Goal: Navigation & Orientation: Find specific page/section

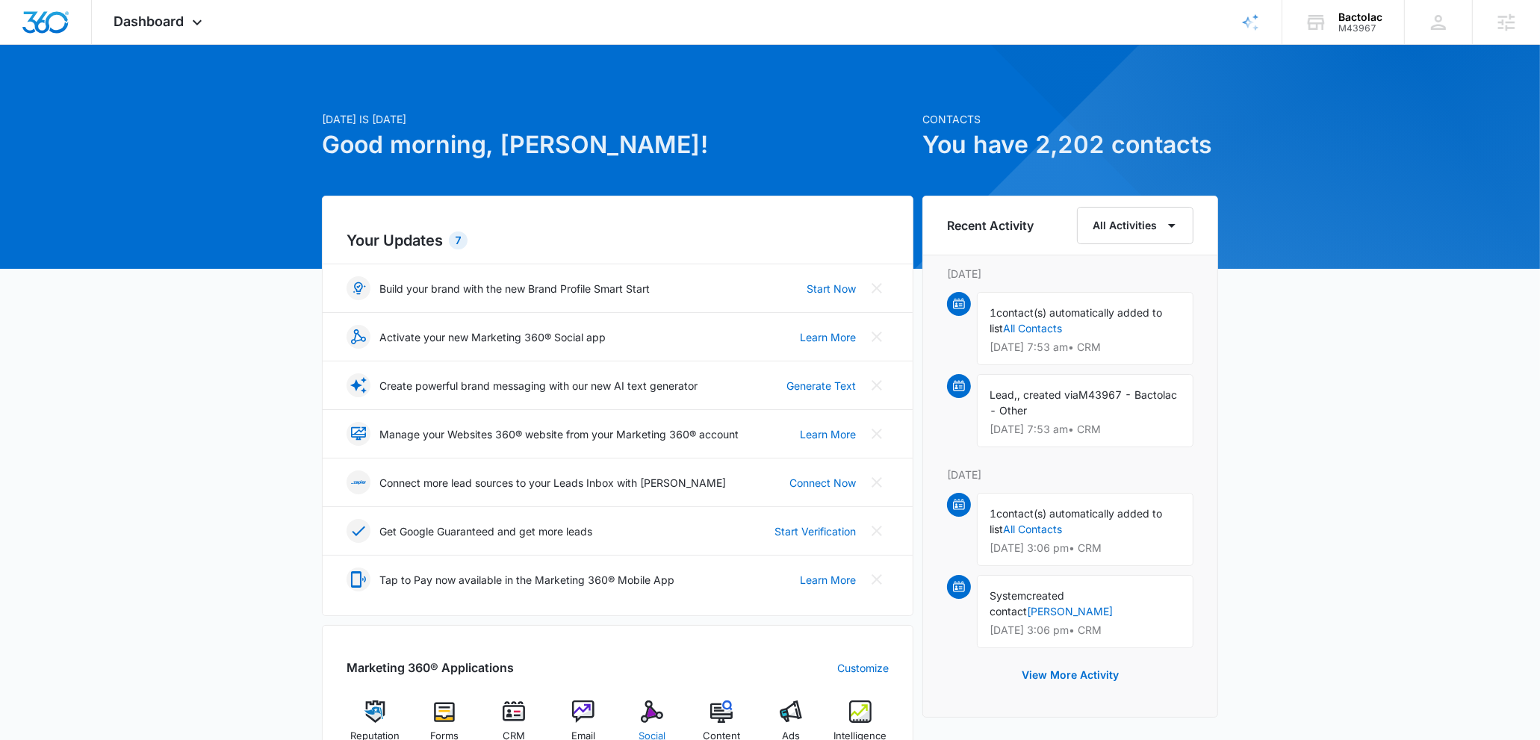
click at [660, 713] on img at bounding box center [652, 712] width 22 height 22
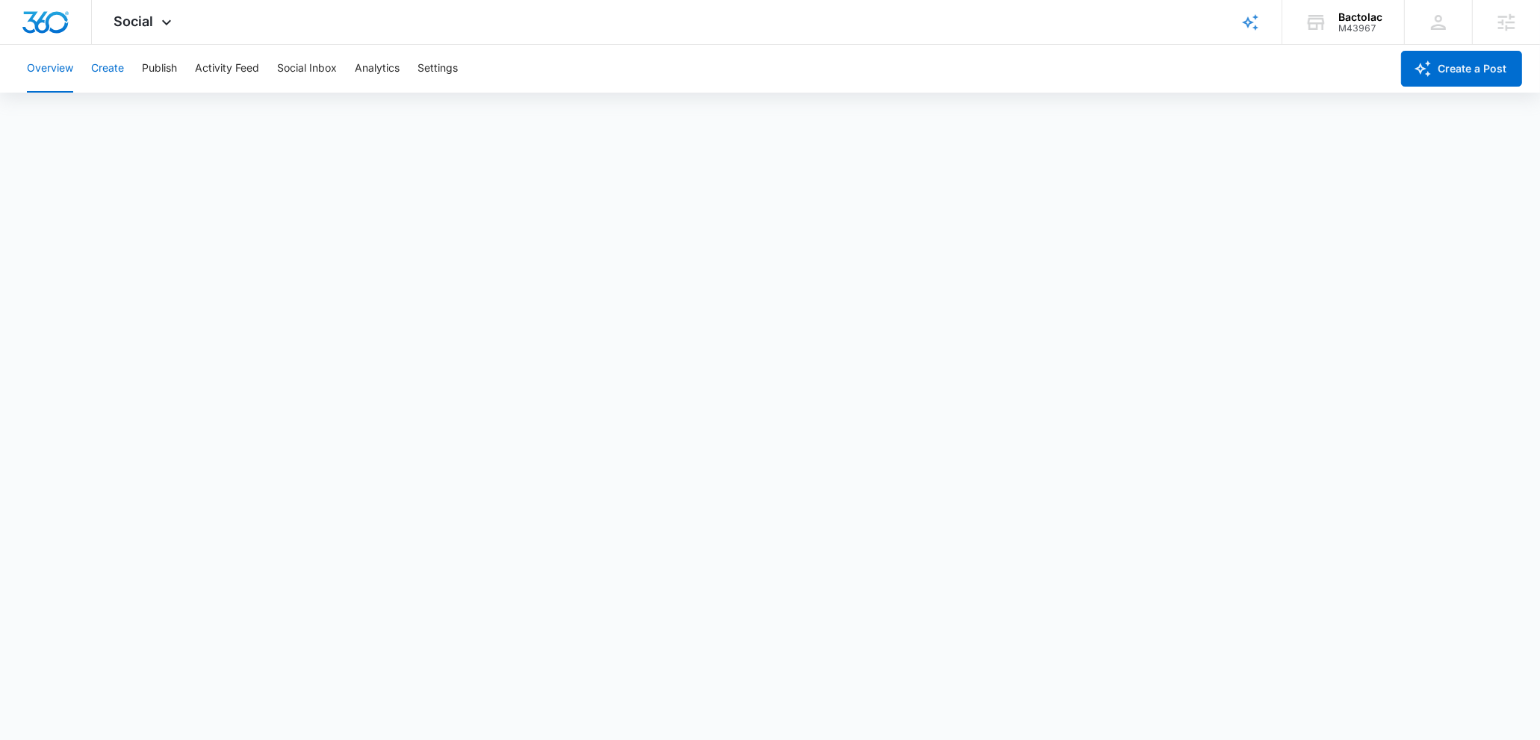
click at [123, 63] on button "Create" at bounding box center [107, 69] width 33 height 48
click at [167, 117] on button "Approvals" at bounding box center [146, 114] width 50 height 42
click at [146, 62] on button "Publish" at bounding box center [159, 69] width 35 height 48
click at [100, 83] on button "Create" at bounding box center [107, 69] width 33 height 48
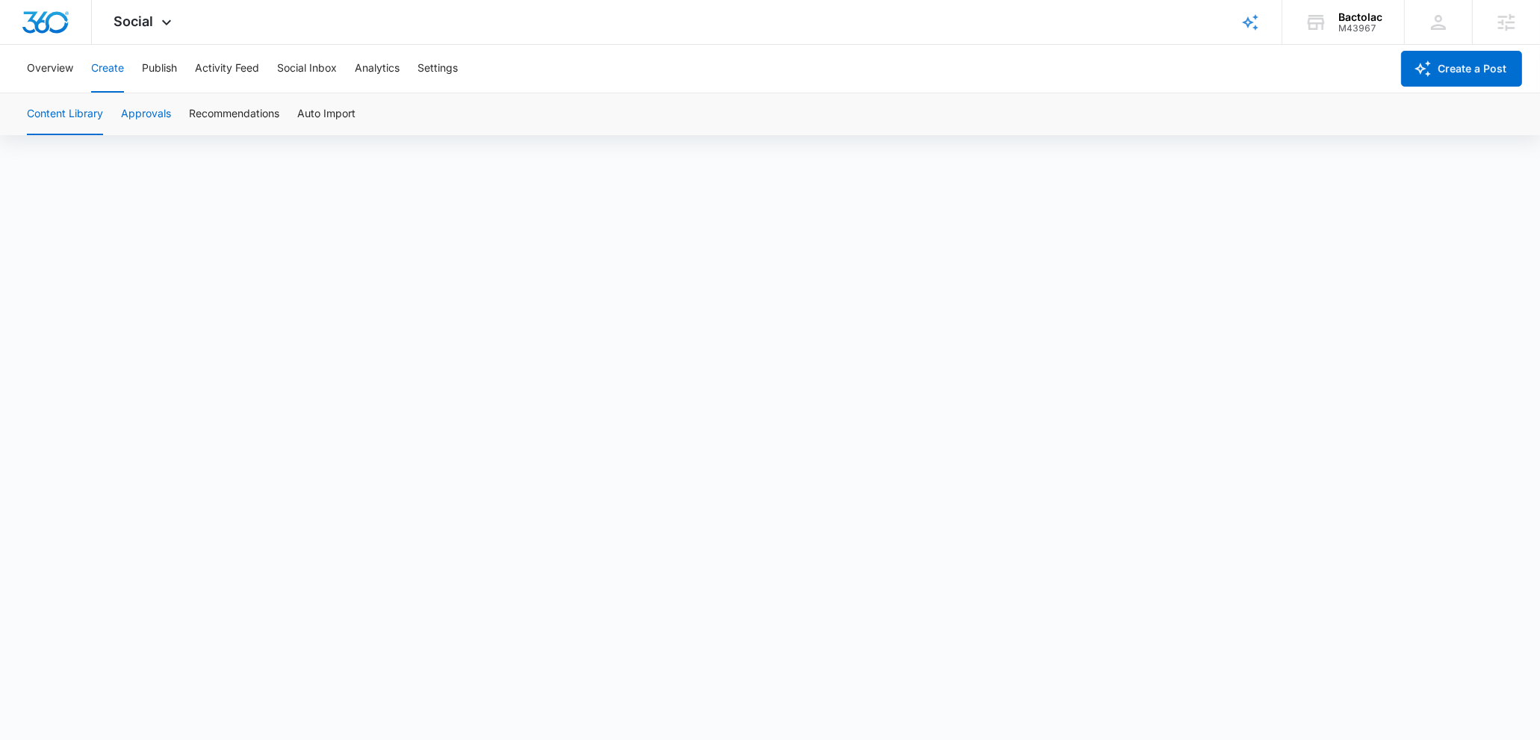
click at [132, 109] on button "Approvals" at bounding box center [146, 114] width 50 height 42
click at [171, 74] on button "Publish" at bounding box center [159, 69] width 35 height 48
click at [120, 71] on button "Create" at bounding box center [107, 69] width 33 height 48
click at [450, 500] on span "Fix capitalization" at bounding box center [456, 500] width 72 height 15
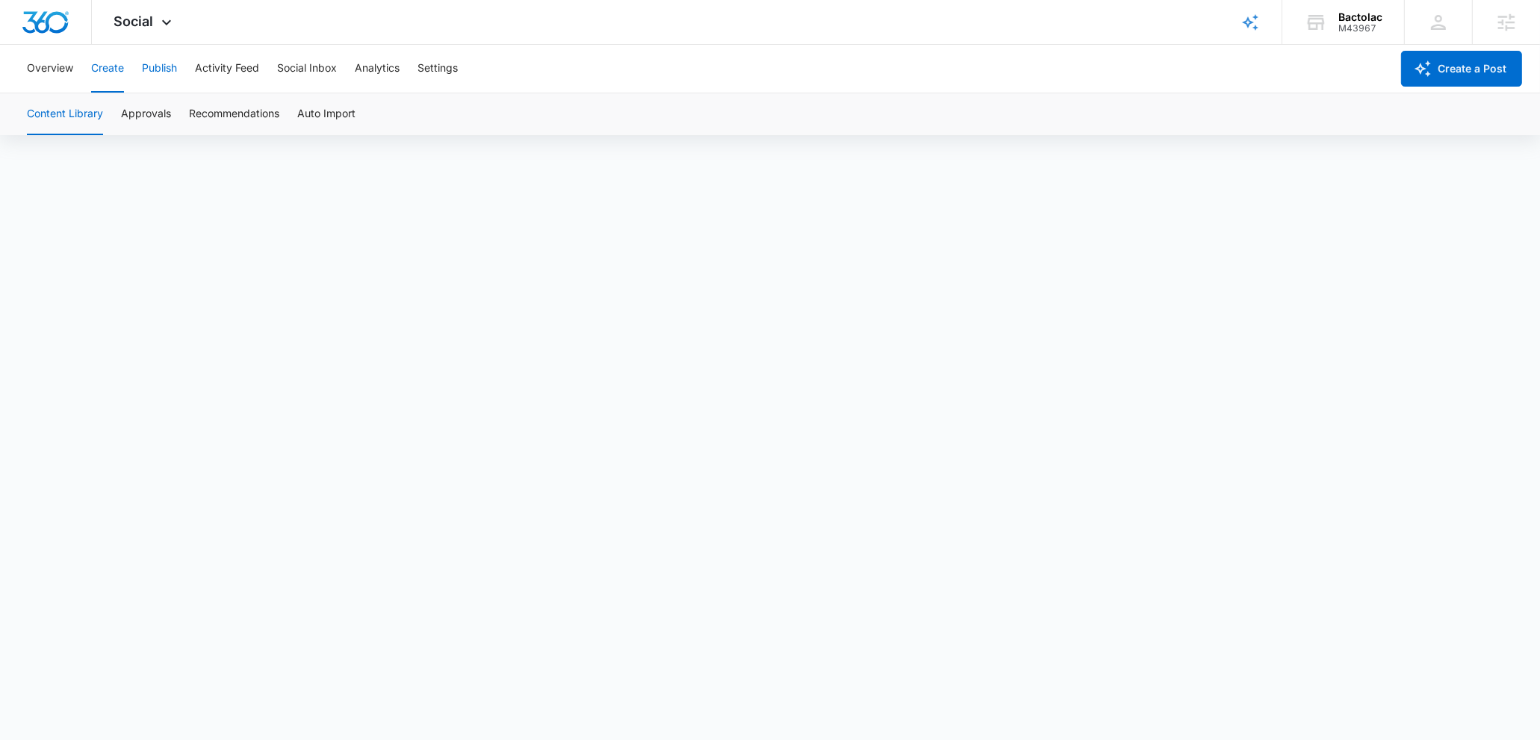
click at [150, 66] on button "Publish" at bounding box center [159, 69] width 35 height 48
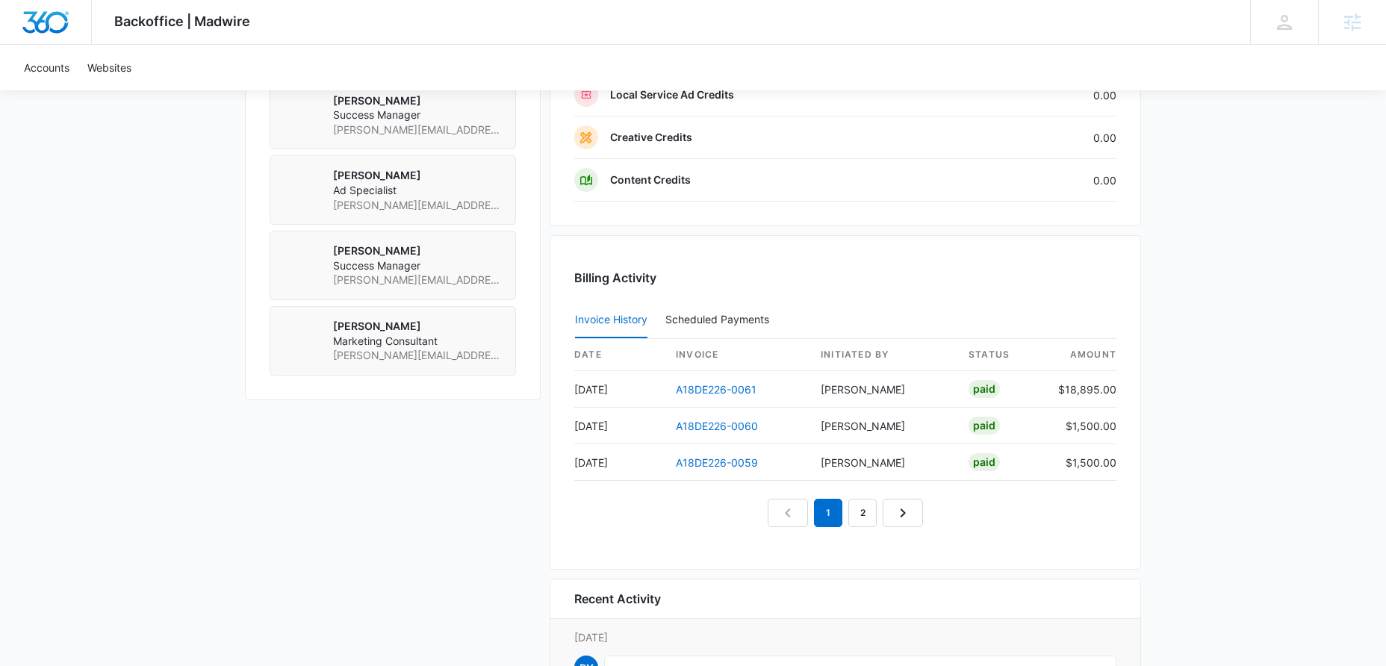
scroll to position [1358, 0]
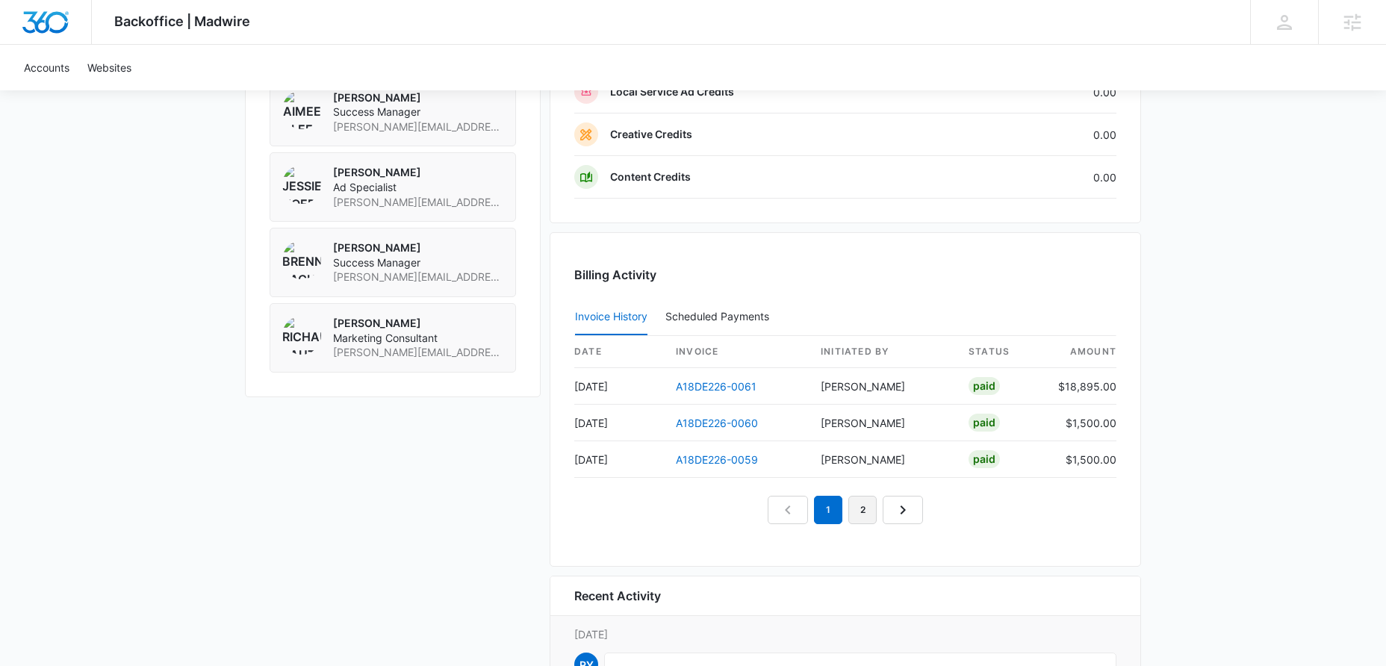
click at [864, 515] on link "2" at bounding box center [862, 510] width 28 height 28
click at [871, 510] on link "3" at bounding box center [880, 510] width 28 height 28
click at [822, 513] on link "2" at bounding box center [828, 510] width 28 height 28
click at [789, 509] on link "1" at bounding box center [794, 510] width 28 height 28
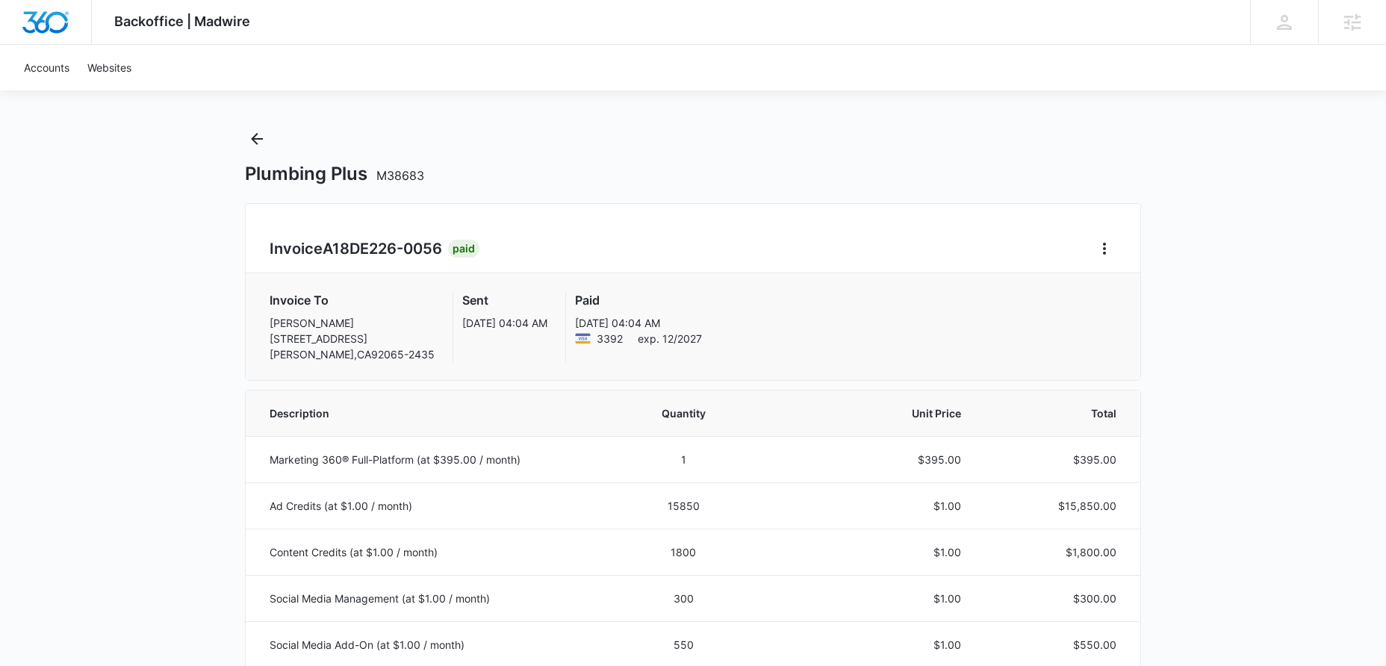
scroll to position [28, 0]
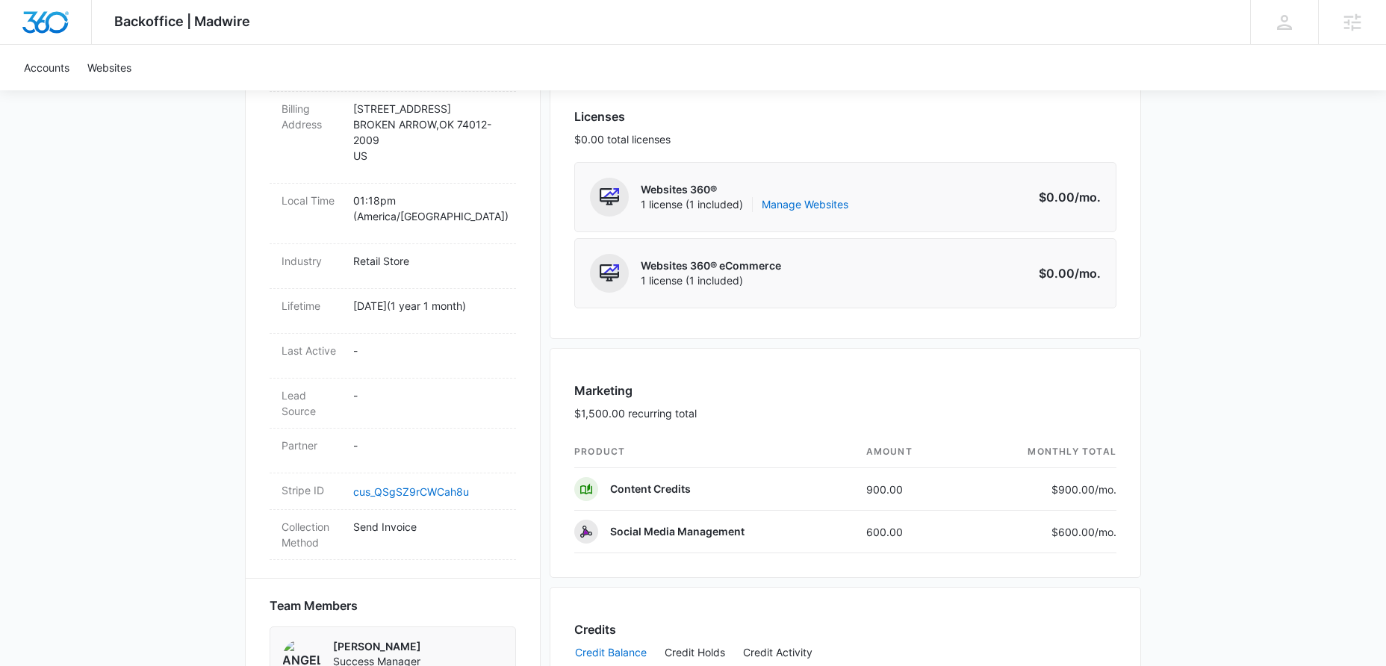
scroll to position [630, 0]
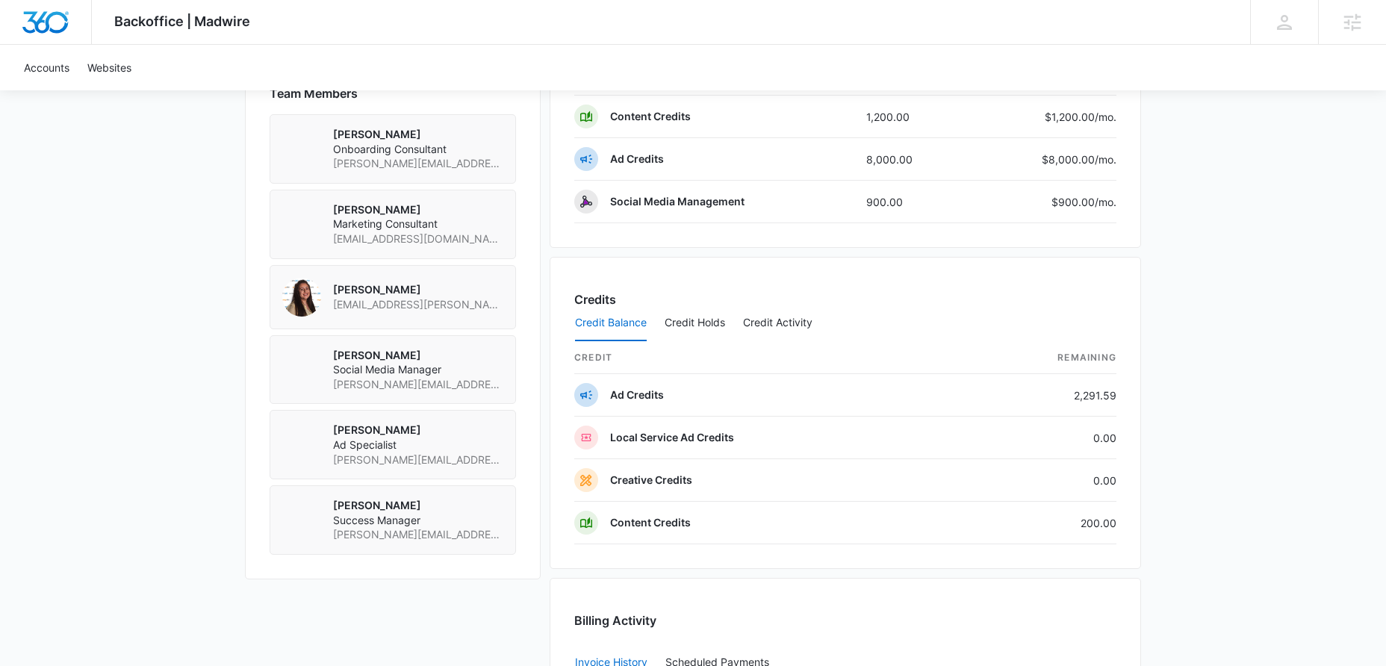
scroll to position [1117, 0]
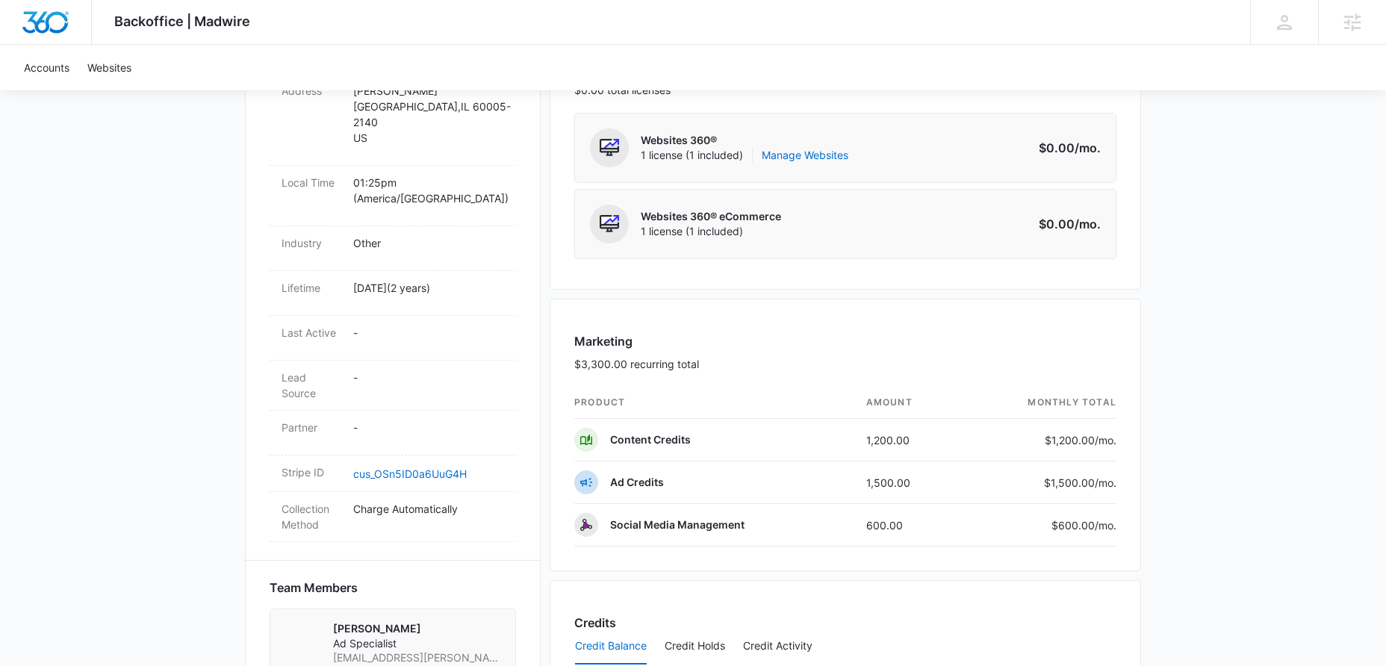
scroll to position [676, 0]
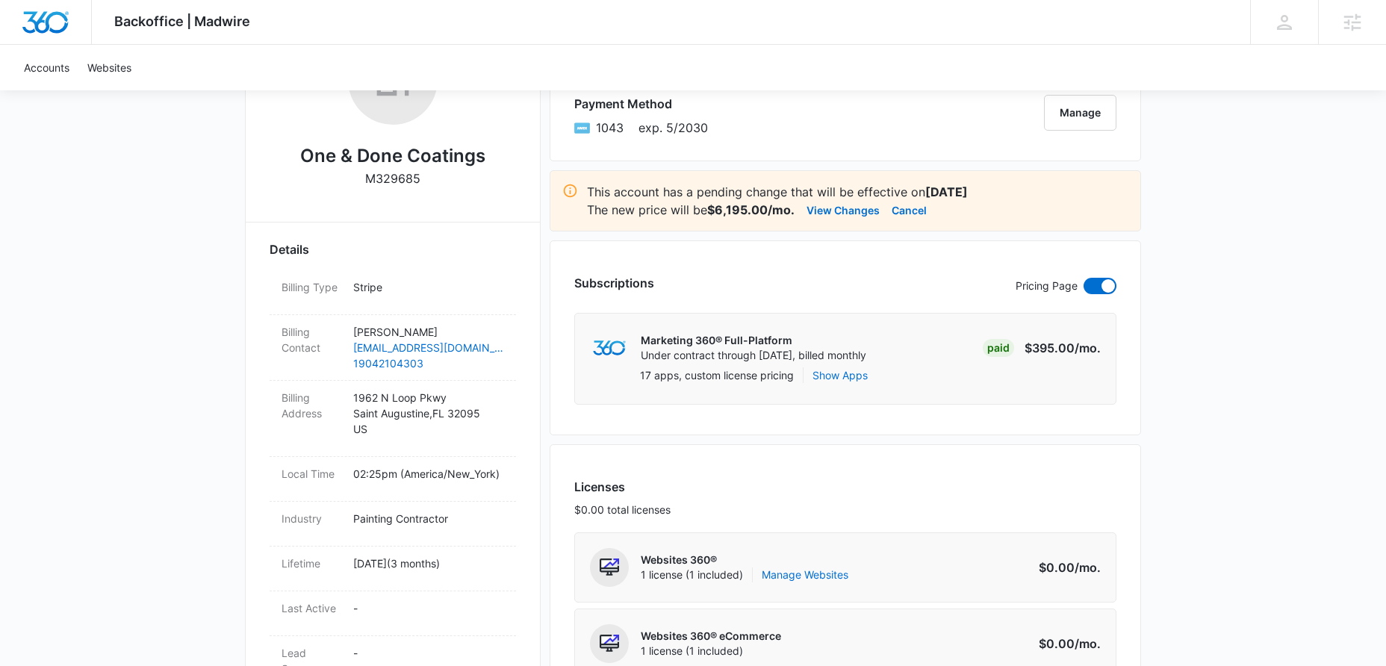
scroll to position [295, 0]
click at [844, 209] on button "View Changes" at bounding box center [843, 211] width 73 height 18
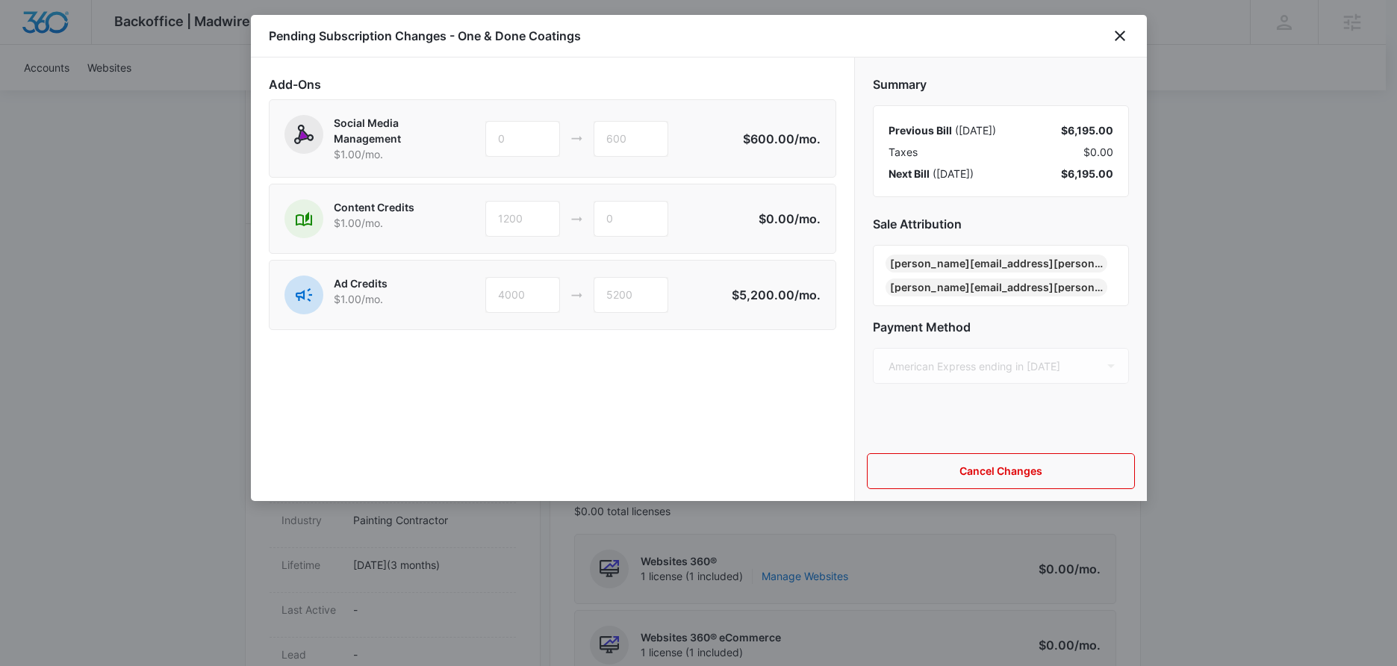
click at [233, 62] on div at bounding box center [698, 333] width 1397 height 666
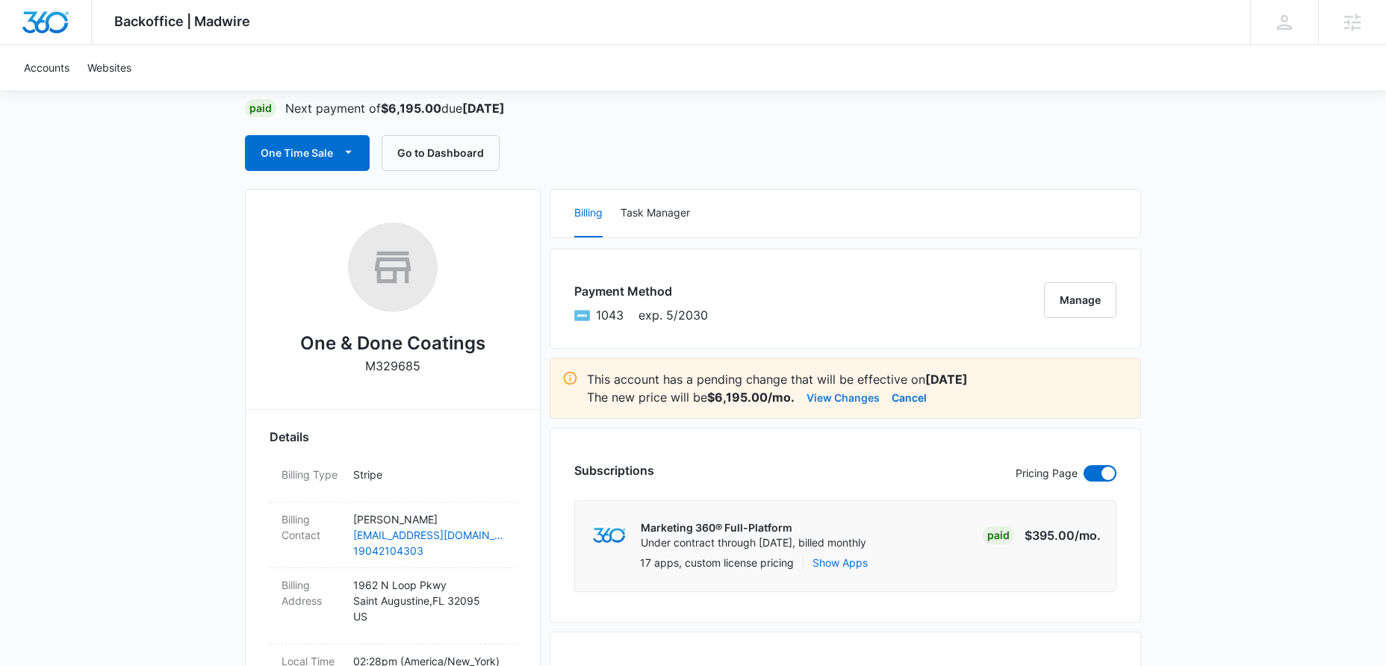
scroll to position [0, 0]
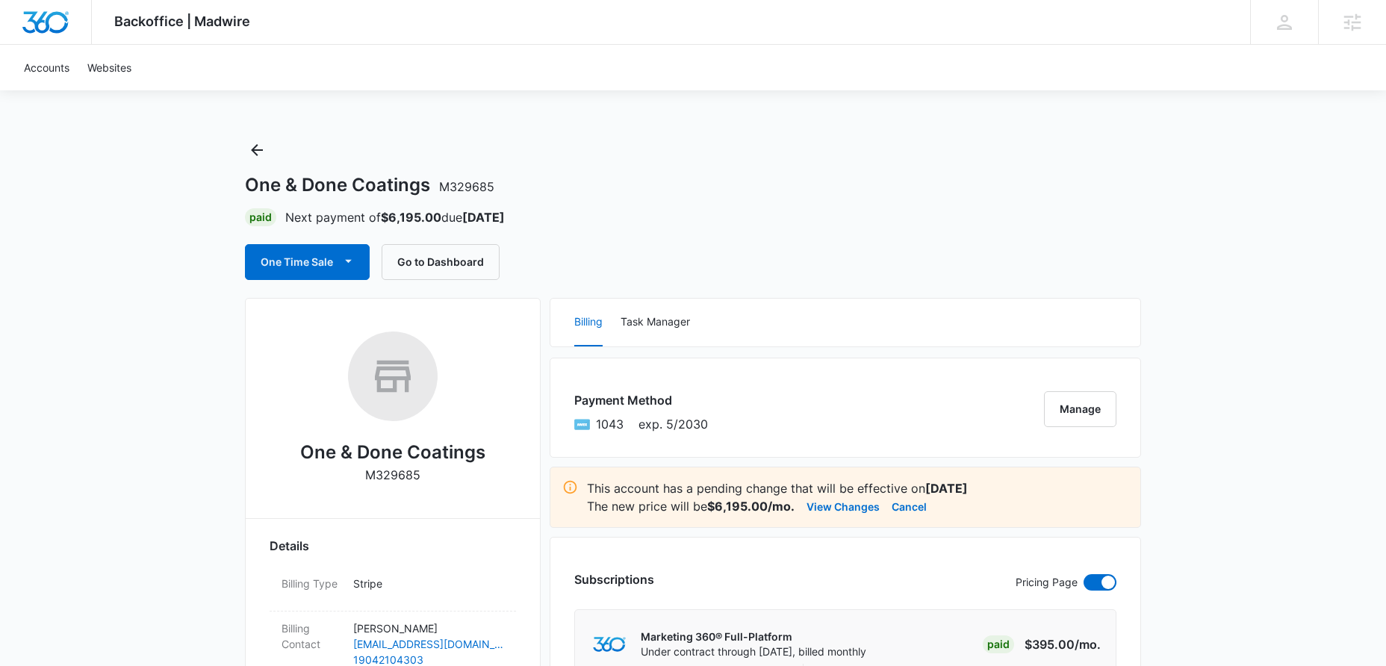
click at [438, 475] on div "One & Done Coatings M329685" at bounding box center [393, 413] width 246 height 163
drag, startPoint x: 438, startPoint y: 474, endPoint x: 424, endPoint y: 479, distance: 15.1
click at [424, 479] on div "One & Done Coatings M329685" at bounding box center [393, 413] width 246 height 163
copy div "M329685"
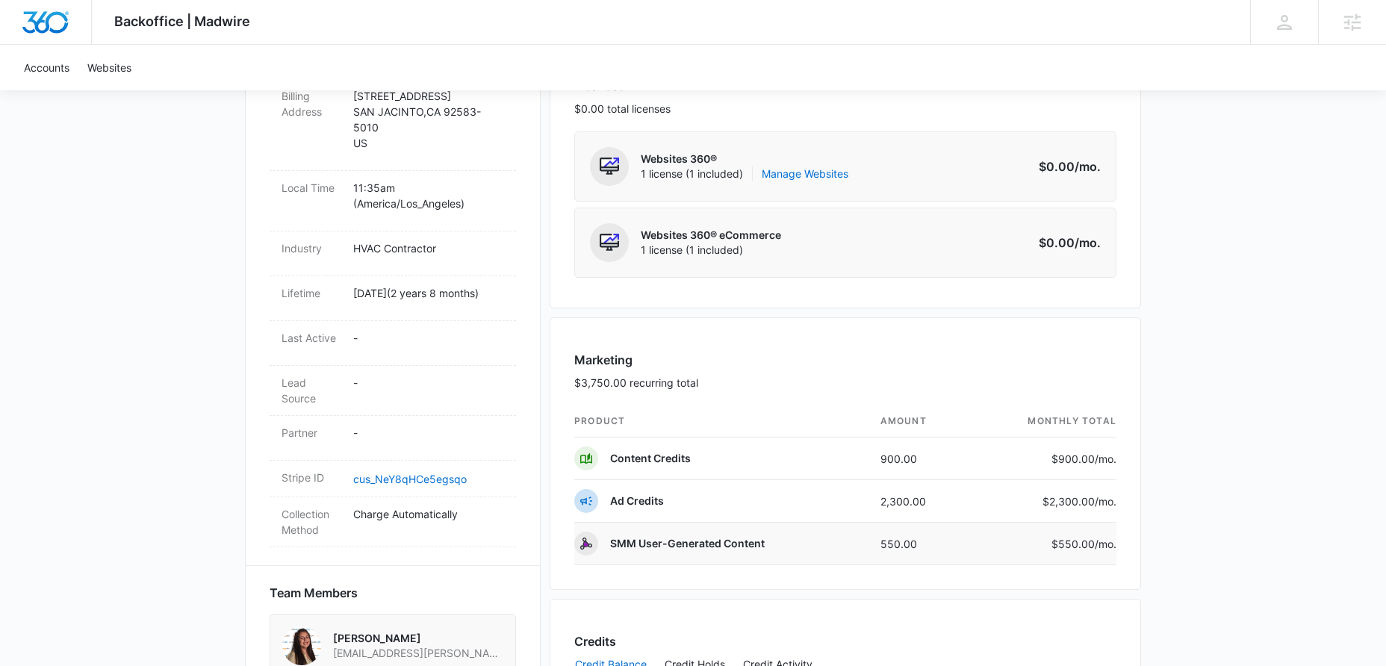
scroll to position [630, 0]
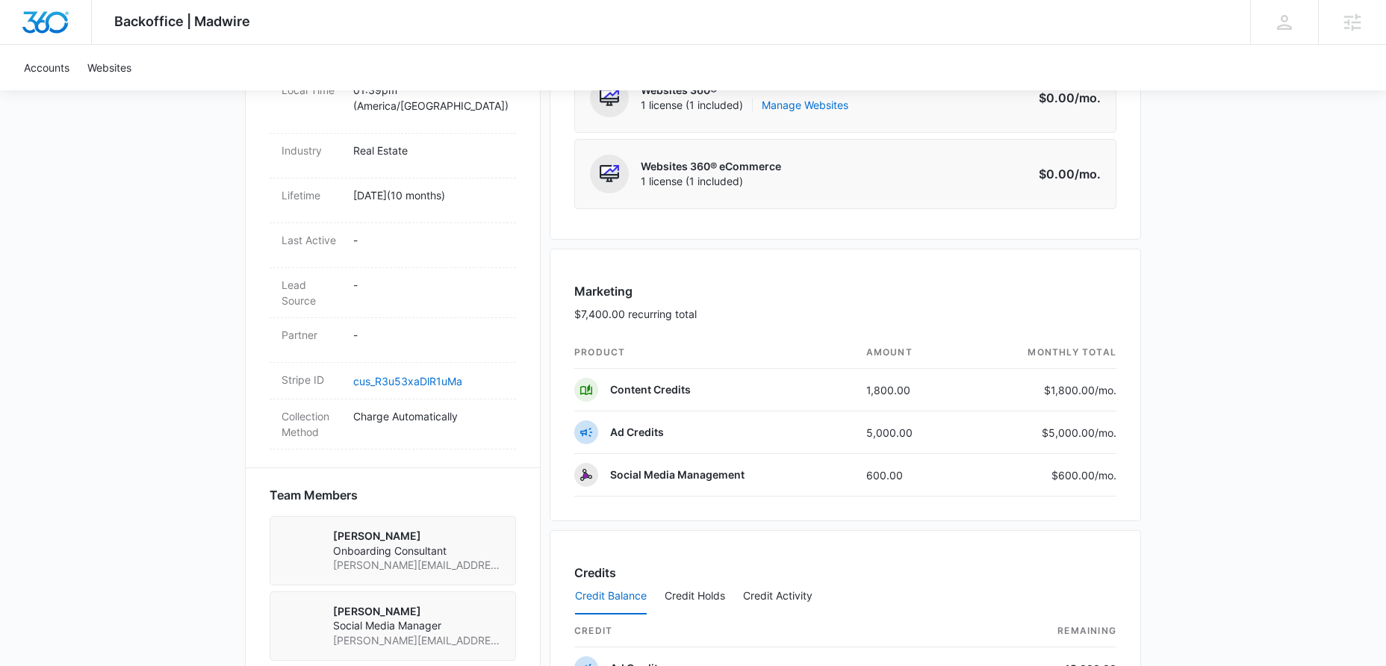
scroll to position [697, 0]
